Goal: Navigation & Orientation: Find specific page/section

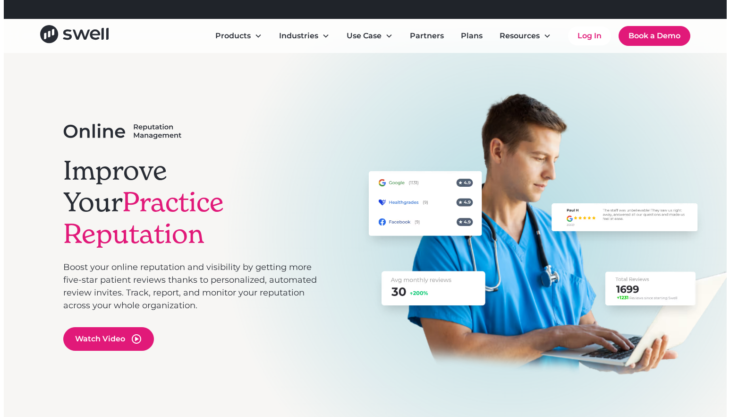
scroll to position [16, 0]
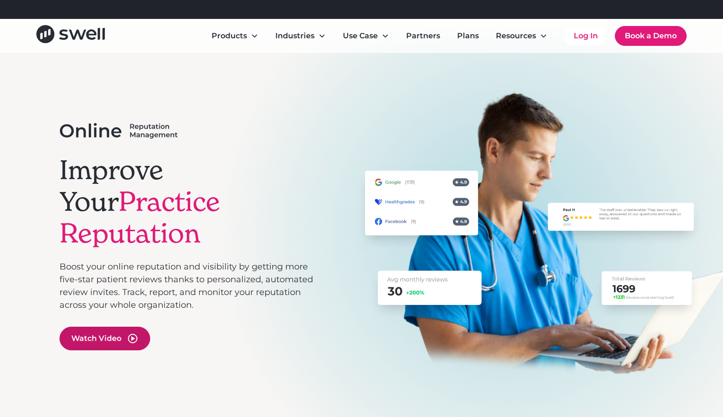
click at [134, 336] on icon "open lightbox" at bounding box center [133, 338] width 4 height 5
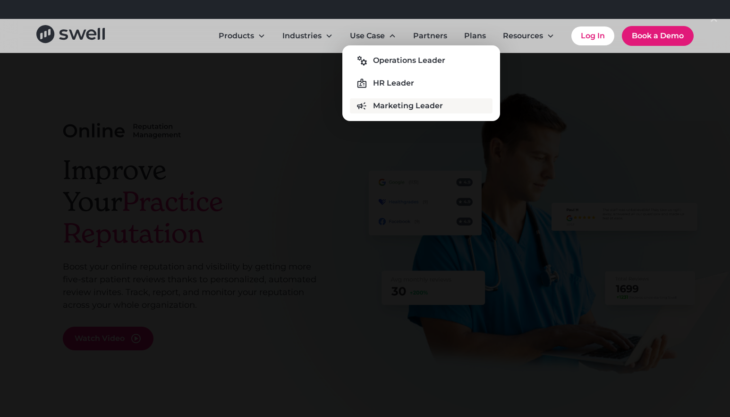
click at [402, 109] on div "Marketing Leader" at bounding box center [408, 105] width 70 height 11
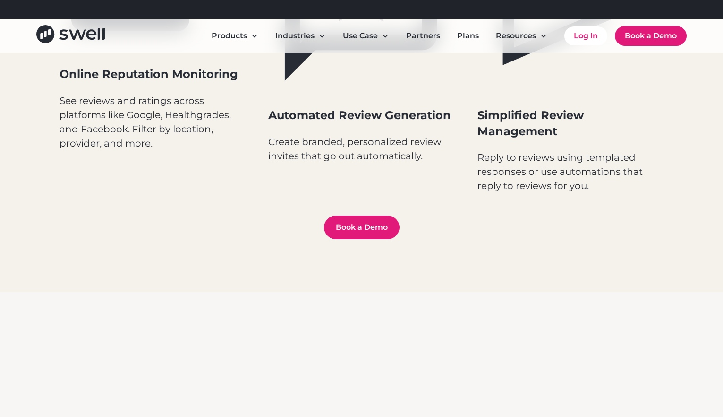
scroll to position [475, 0]
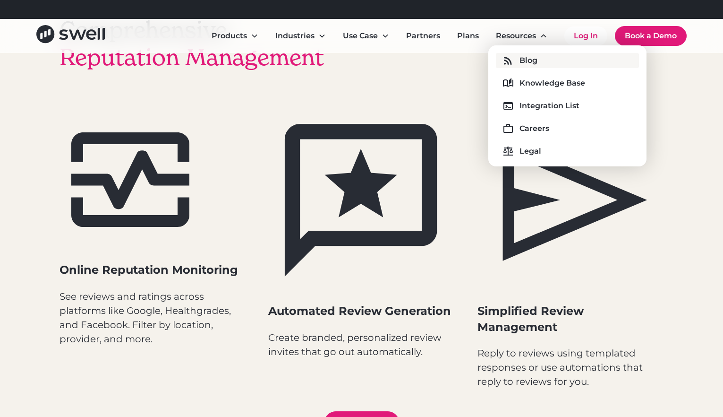
click at [538, 62] on link "Blog" at bounding box center [567, 60] width 143 height 15
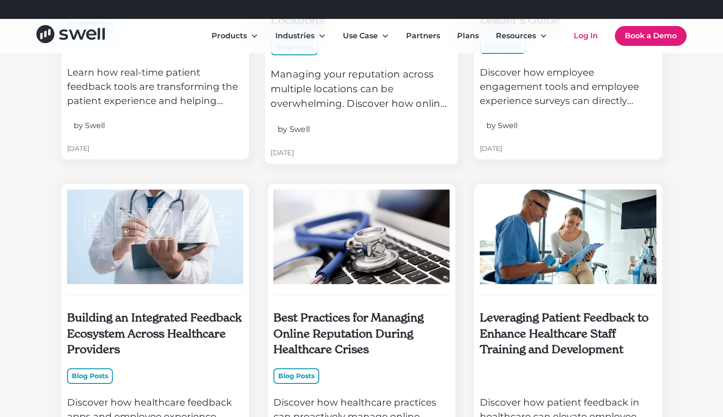
scroll to position [2099, 0]
